Goal: Find specific fact: Find specific fact

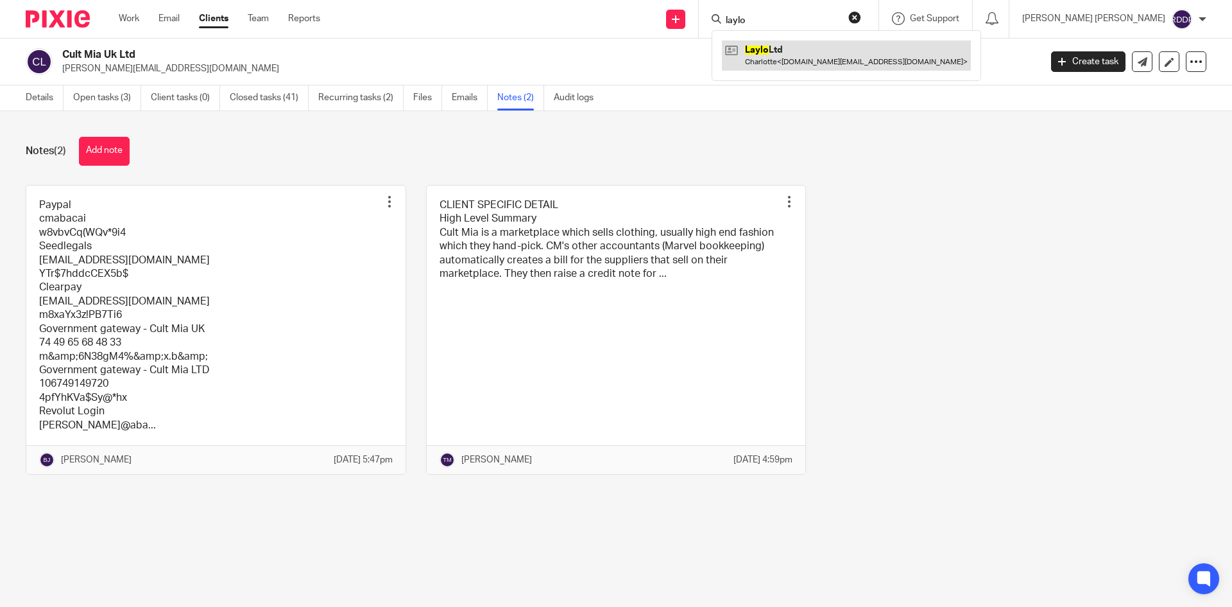
type input "laylo"
click at [809, 56] on link at bounding box center [846, 55] width 249 height 30
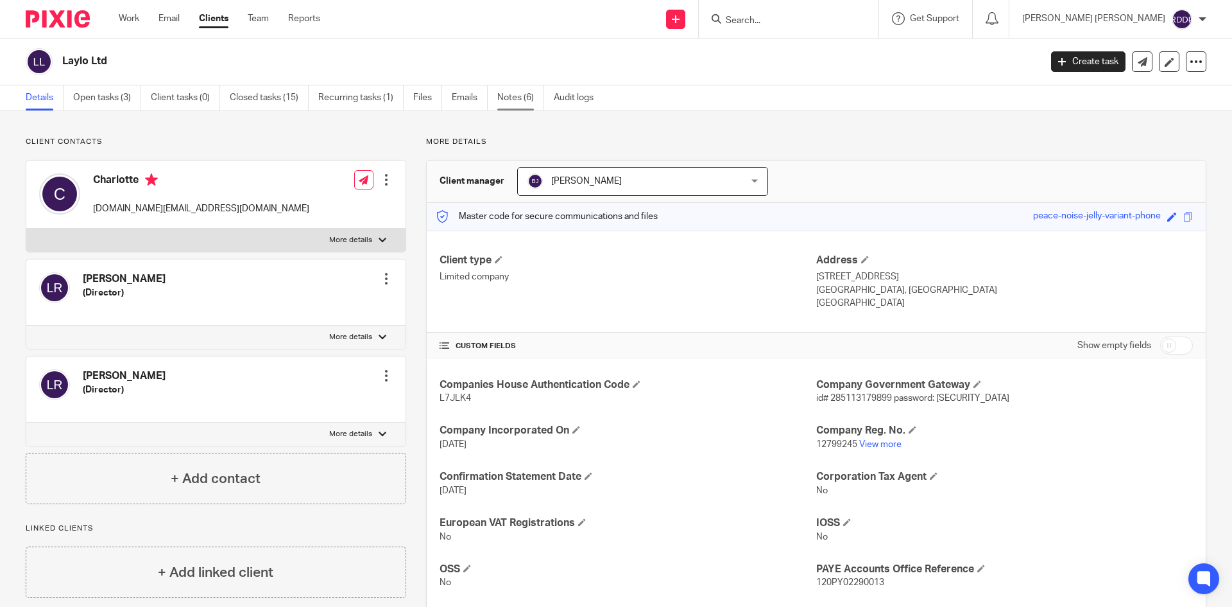
click at [533, 106] on link "Notes (6)" at bounding box center [520, 97] width 47 height 25
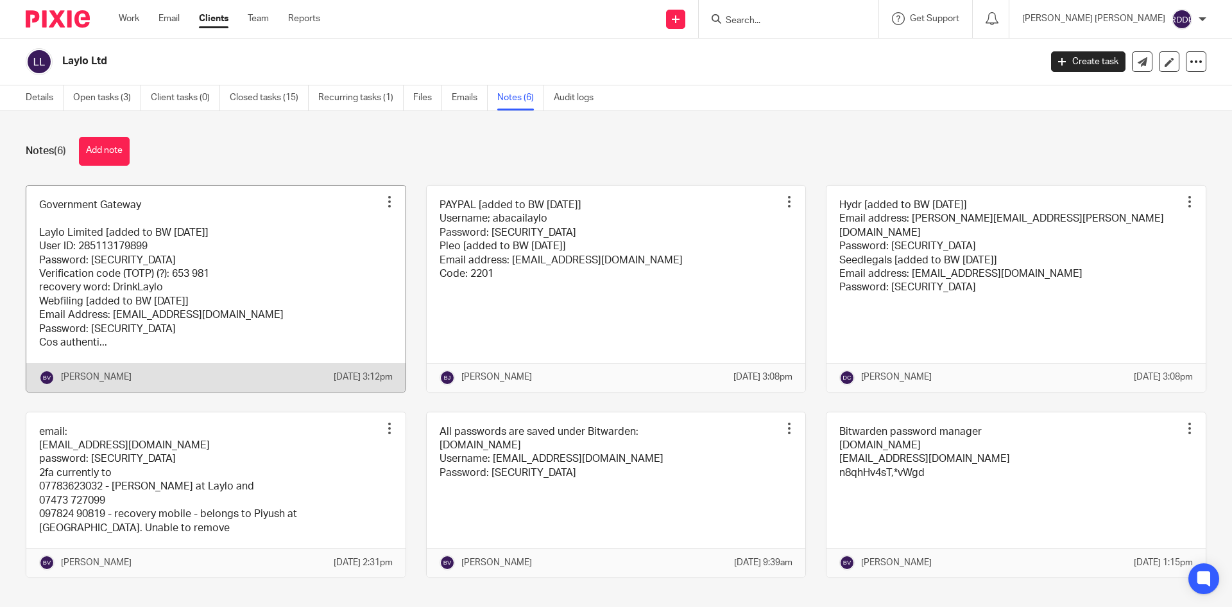
click at [255, 319] on link at bounding box center [215, 289] width 379 height 206
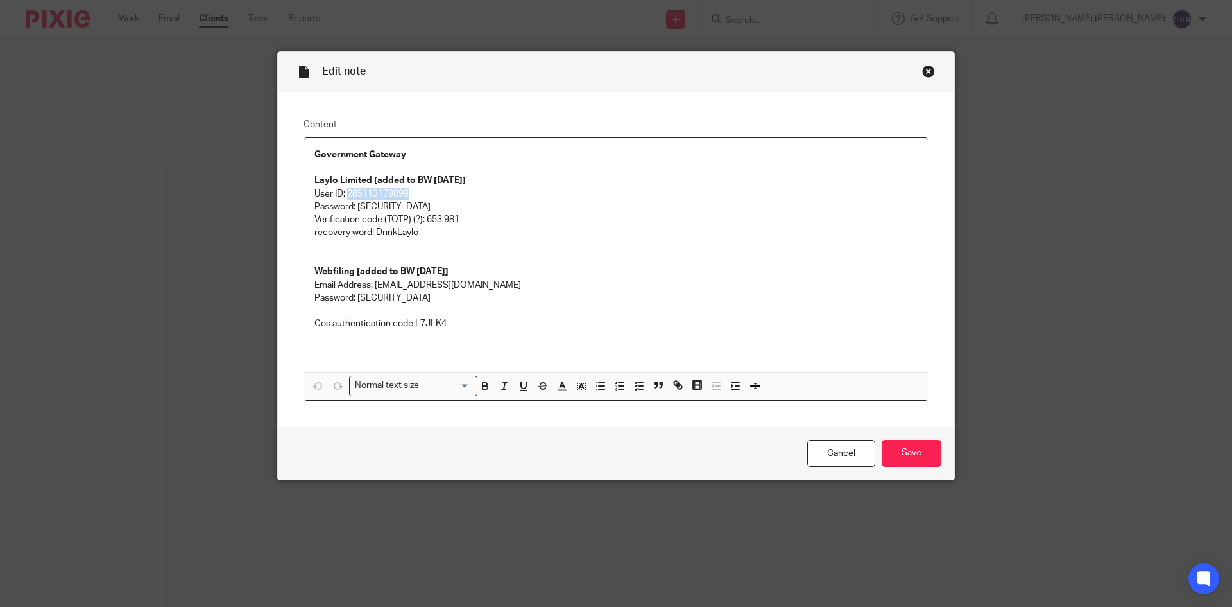
drag, startPoint x: 345, startPoint y: 192, endPoint x: 444, endPoint y: 193, distance: 98.9
click at [444, 193] on p "User ID: 285113179899" at bounding box center [616, 193] width 603 height 13
copy p "285113179899"
click at [547, 212] on p "Password: Vnrjienvb5u7984h59!^B*@mvkjrvno" at bounding box center [616, 206] width 603 height 13
click at [926, 73] on div "Close this dialog window" at bounding box center [928, 71] width 13 height 13
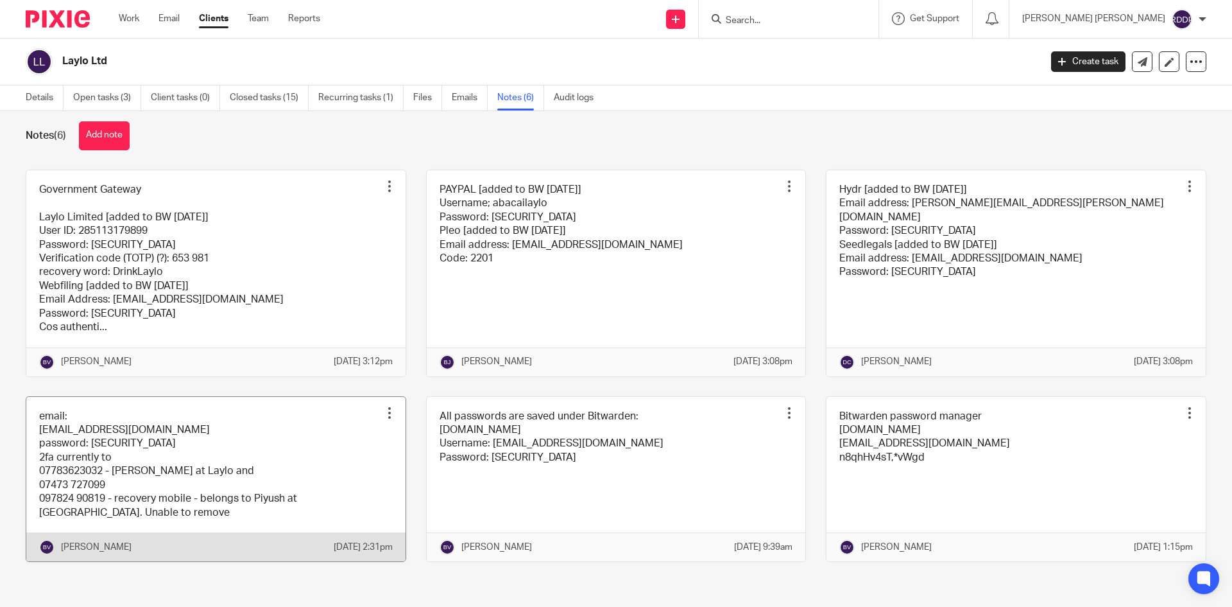
scroll to position [43, 0]
click at [341, 455] on link at bounding box center [215, 479] width 379 height 165
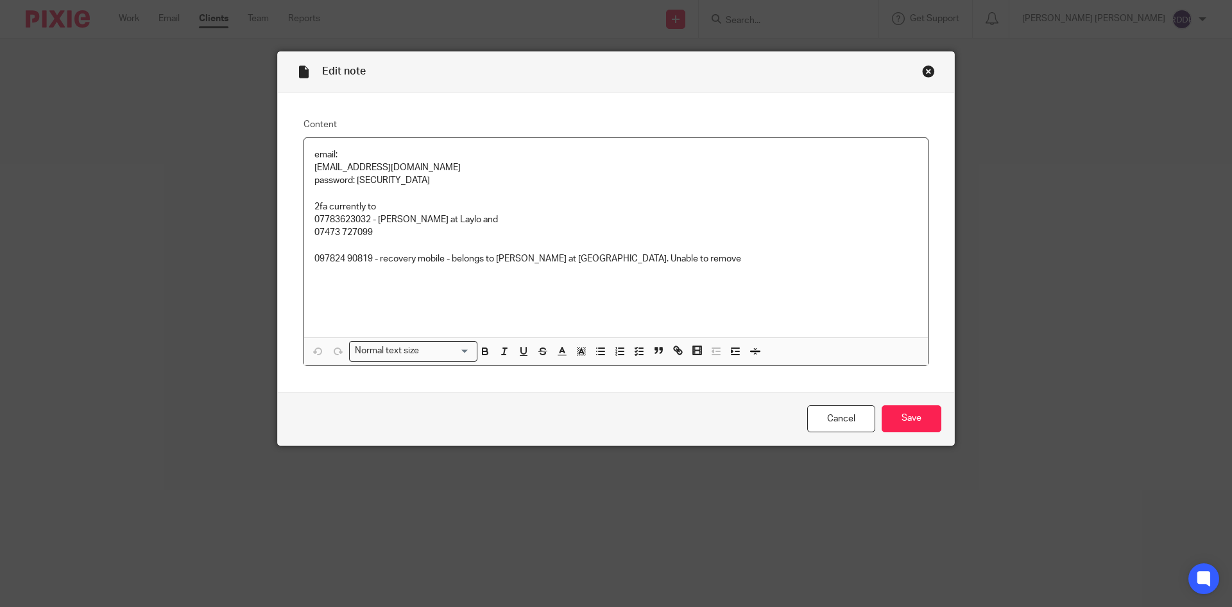
drag, startPoint x: 354, startPoint y: 180, endPoint x: 497, endPoint y: 176, distance: 142.6
click at [497, 176] on p "password: $r5stlNedOnOcuY+p&as" at bounding box center [616, 180] width 603 height 13
copy p "$r5stlNedOnOcuY+p&as"
click at [925, 71] on div "Close this dialog window" at bounding box center [928, 71] width 13 height 13
